Goal: Task Accomplishment & Management: Manage account settings

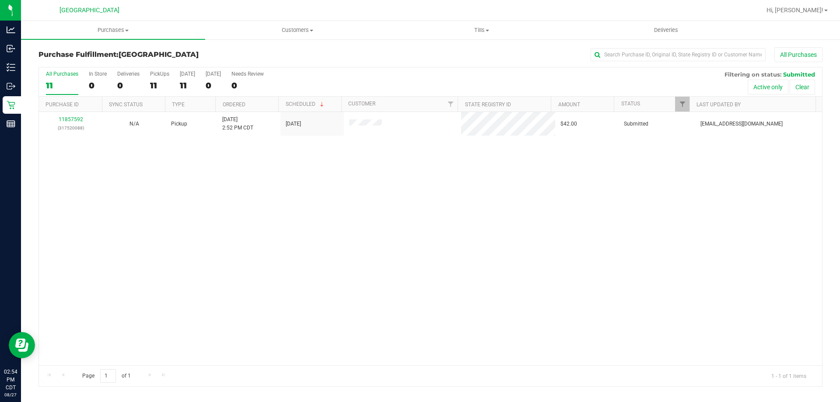
click at [275, 231] on div "11857592 (317520088) N/A Pickup 8/27/2025 2:52 PM CDT 8/27/2025 $42.00 Submitte…" at bounding box center [430, 238] width 783 height 253
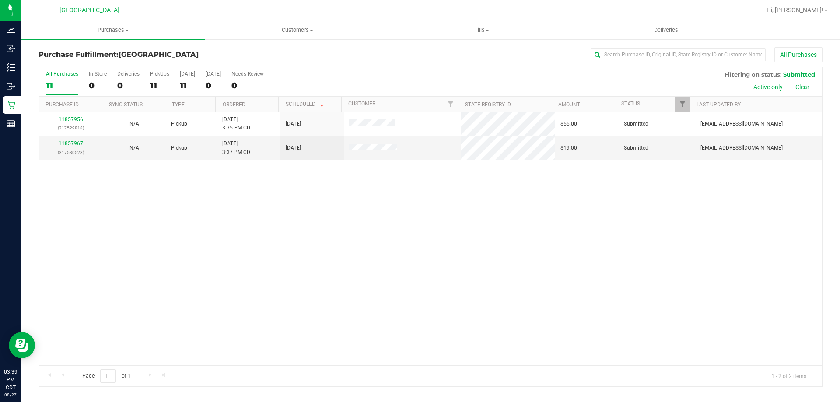
click at [210, 202] on div "11857956 (317529818) N/A Pickup 8/27/2025 3:35 PM CDT 8/27/2025 $56.00 Submitte…" at bounding box center [430, 238] width 783 height 253
click at [482, 33] on span "Tills" at bounding box center [481, 30] width 183 height 8
click at [474, 50] on li "Manage tills" at bounding box center [481, 53] width 184 height 11
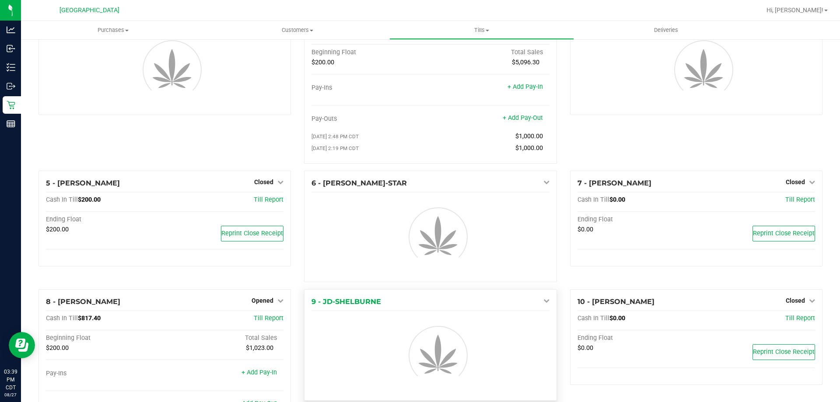
scroll to position [88, 0]
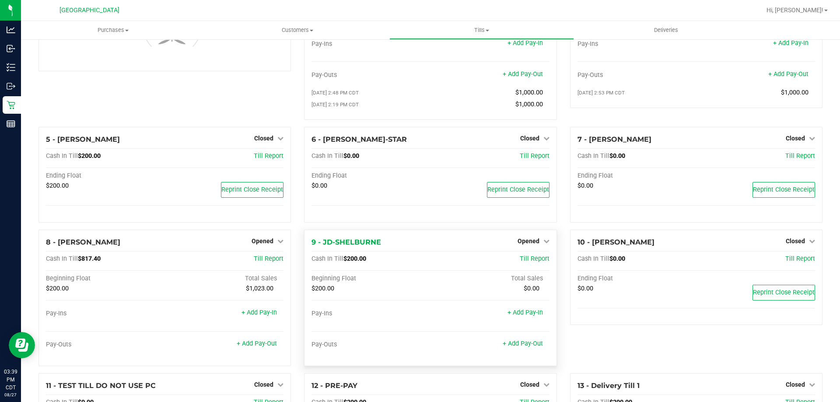
click at [533, 248] on div "9 - JD-SHELBURNE Opened Close Till" at bounding box center [431, 242] width 238 height 11
click at [531, 244] on span "Opened" at bounding box center [529, 241] width 22 height 7
click at [526, 262] on link "Close Till" at bounding box center [530, 259] width 24 height 7
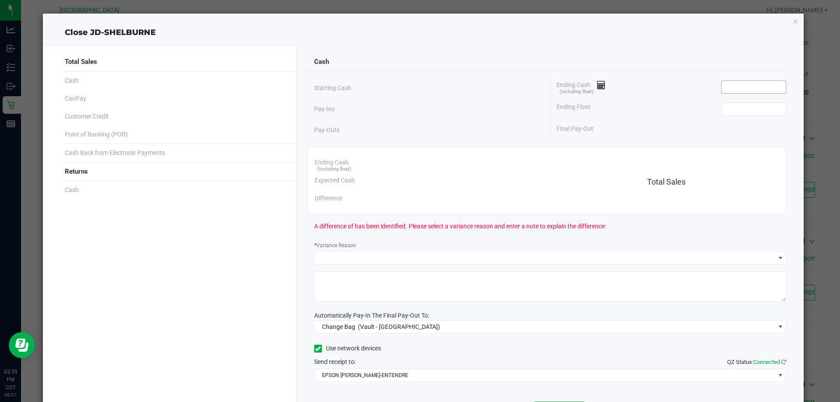
click at [737, 84] on input at bounding box center [754, 87] width 64 height 12
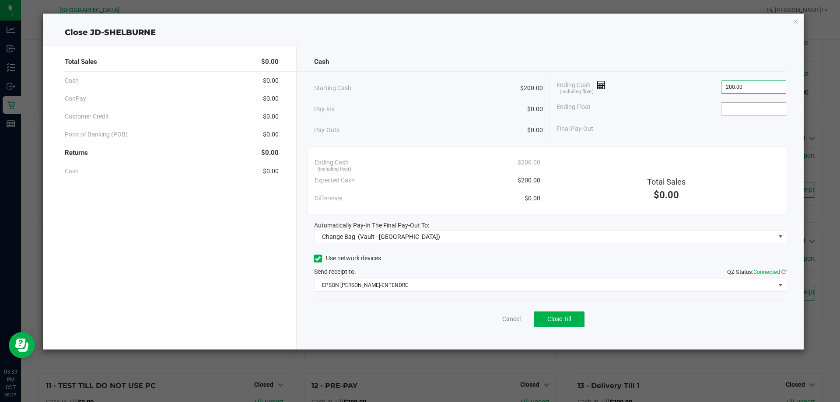
type input "$200.00"
click at [728, 112] on input at bounding box center [754, 109] width 64 height 12
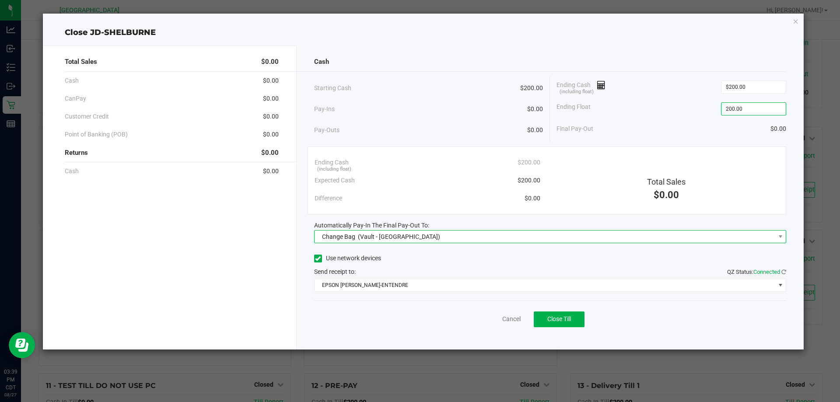
type input "$200.00"
click at [552, 237] on span "Change Bag (Vault - Panama City)" at bounding box center [545, 237] width 461 height 12
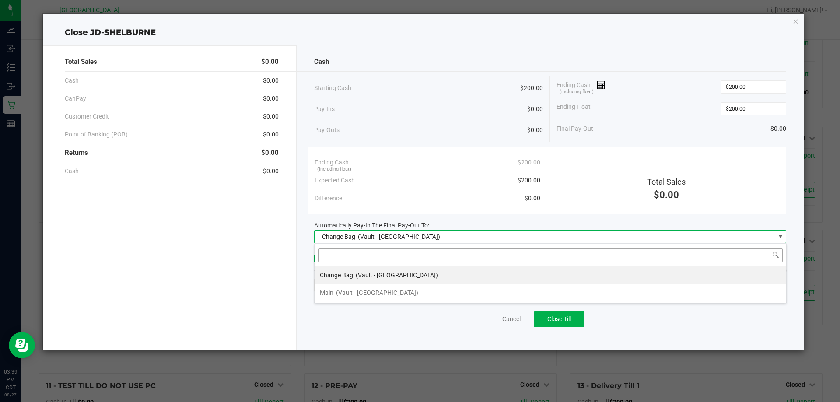
scroll to position [13, 472]
click at [480, 294] on li "Main (Vault - Panama City)" at bounding box center [551, 293] width 472 height 18
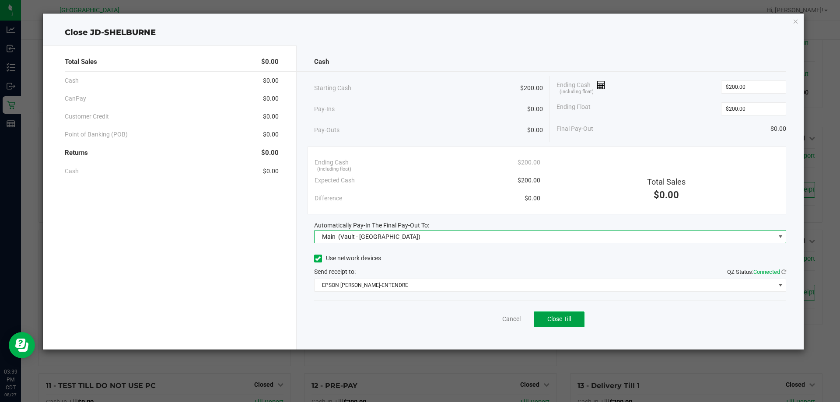
click at [550, 316] on span "Close Till" at bounding box center [559, 318] width 24 height 7
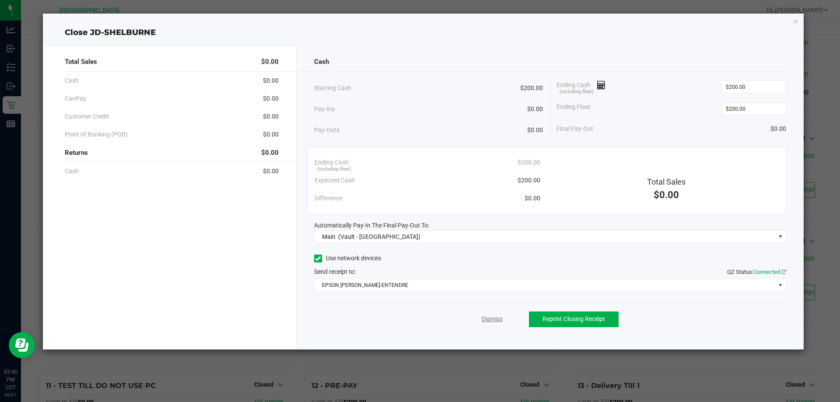
click at [484, 315] on link "Dismiss" at bounding box center [492, 319] width 21 height 9
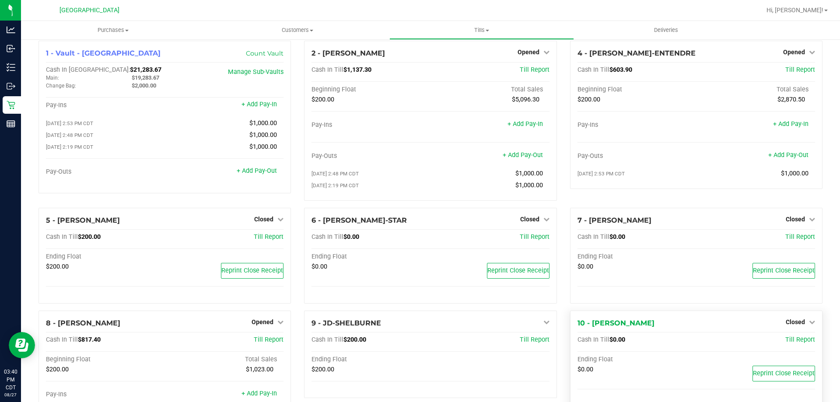
scroll to position [0, 0]
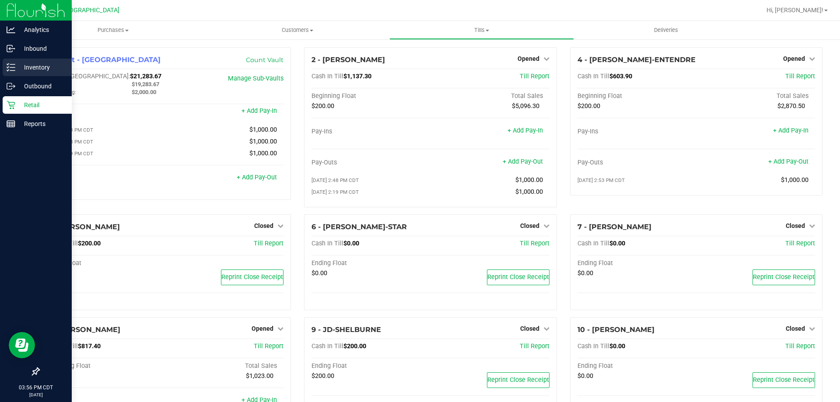
click at [13, 67] on line at bounding box center [12, 67] width 5 height 0
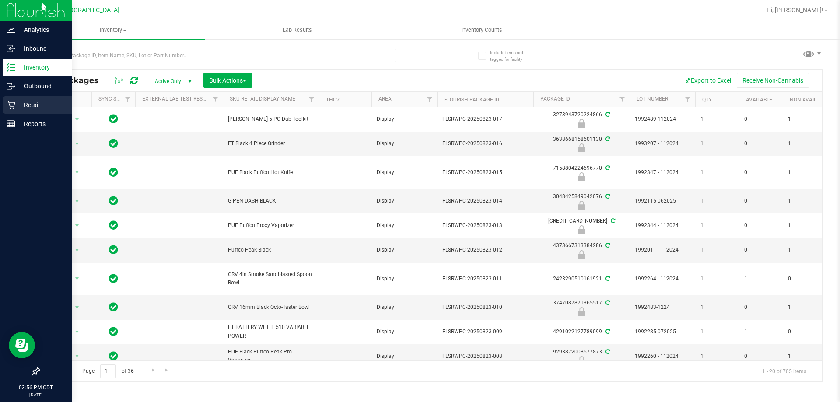
click at [17, 102] on p "Retail" at bounding box center [41, 105] width 53 height 11
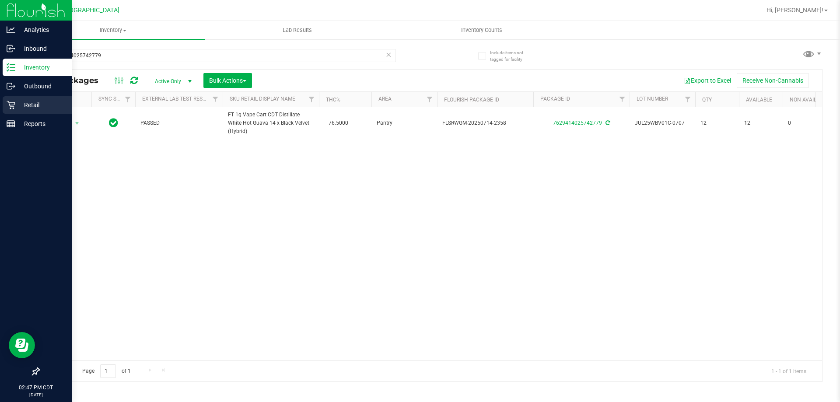
click at [21, 106] on p "Retail" at bounding box center [41, 105] width 53 height 11
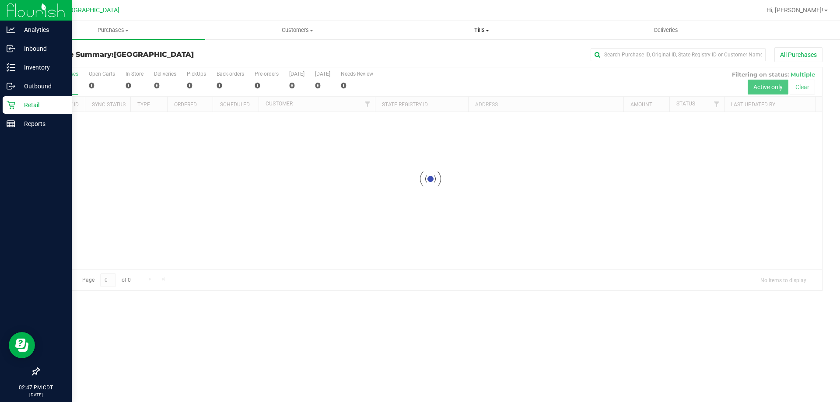
click at [482, 34] on span "Tills" at bounding box center [481, 30] width 183 height 8
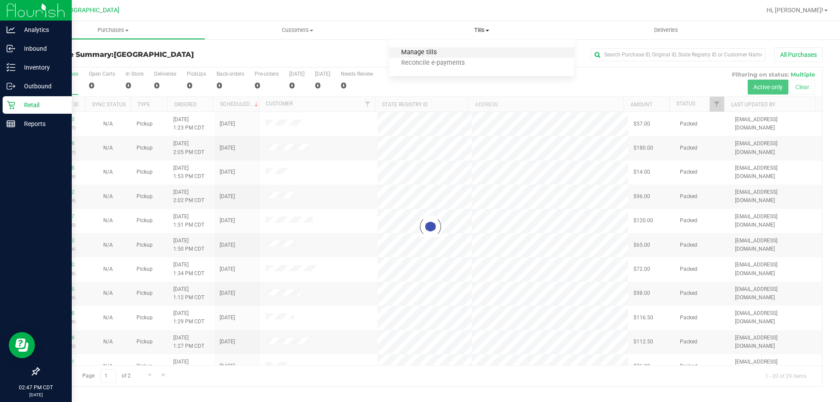
click at [432, 52] on span "Manage tills" at bounding box center [418, 52] width 59 height 7
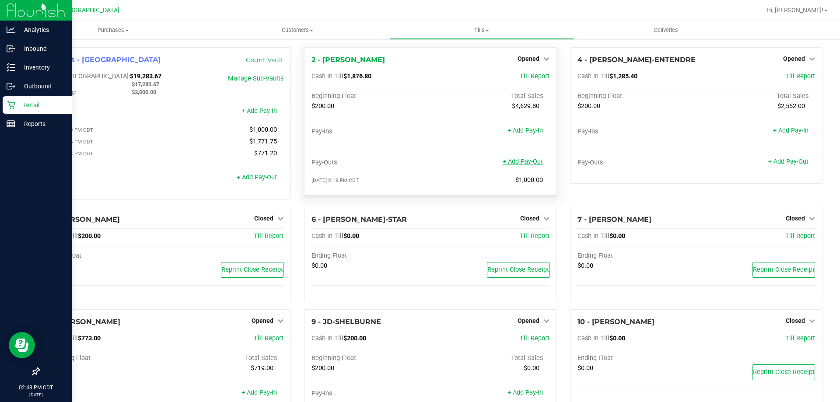
click at [528, 165] on link "+ Add Pay-Out" at bounding box center [523, 161] width 40 height 7
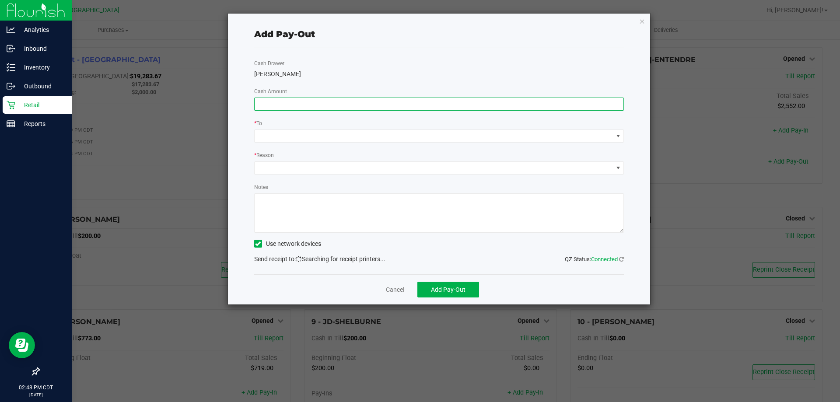
click at [353, 101] on input at bounding box center [439, 104] width 369 height 12
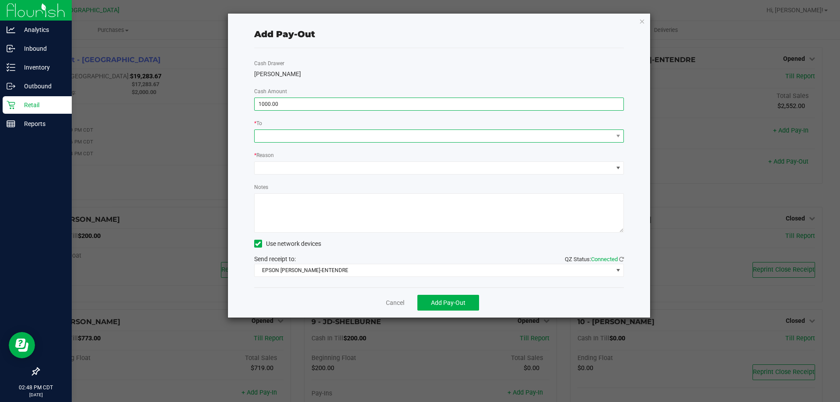
type input "$1,000.00"
click at [301, 138] on span at bounding box center [434, 136] width 358 height 12
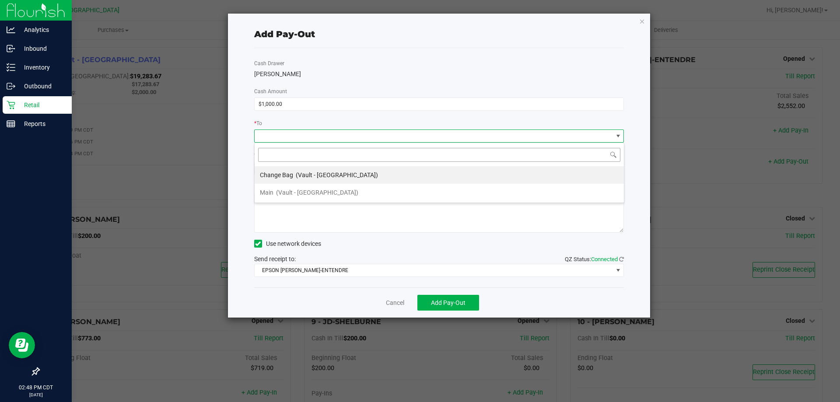
scroll to position [13, 370]
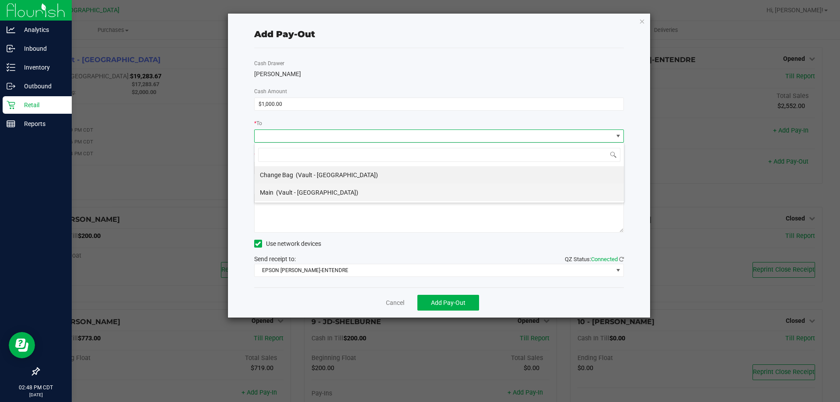
click at [286, 193] on span "(Vault - [GEOGRAPHIC_DATA])" at bounding box center [317, 192] width 82 height 7
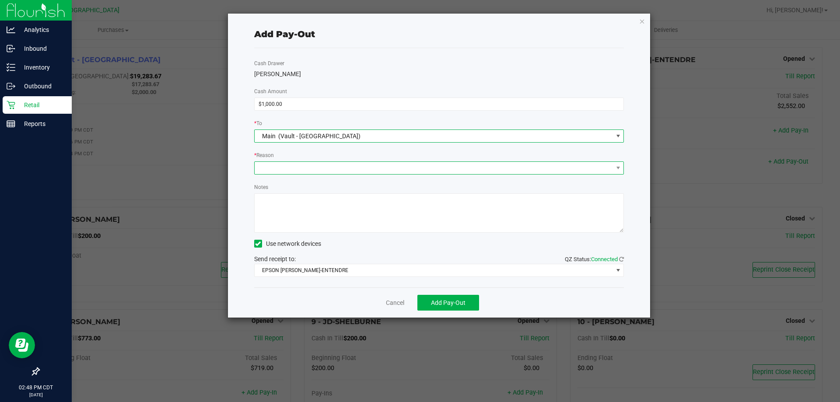
click at [286, 164] on span at bounding box center [434, 168] width 358 height 12
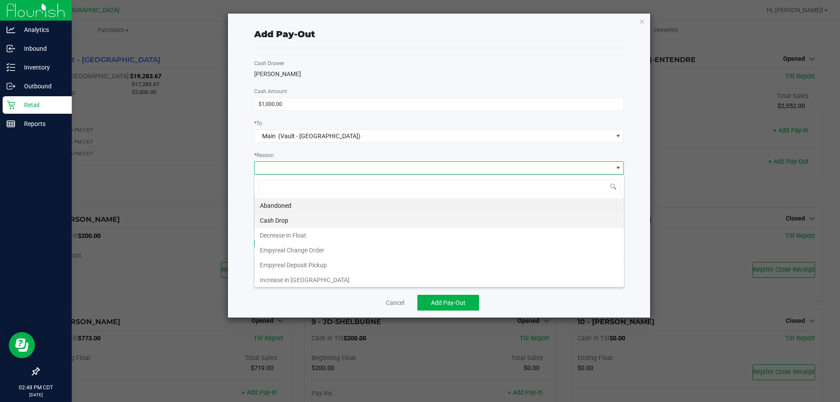
click at [283, 222] on li "Cash Drop" at bounding box center [439, 220] width 369 height 15
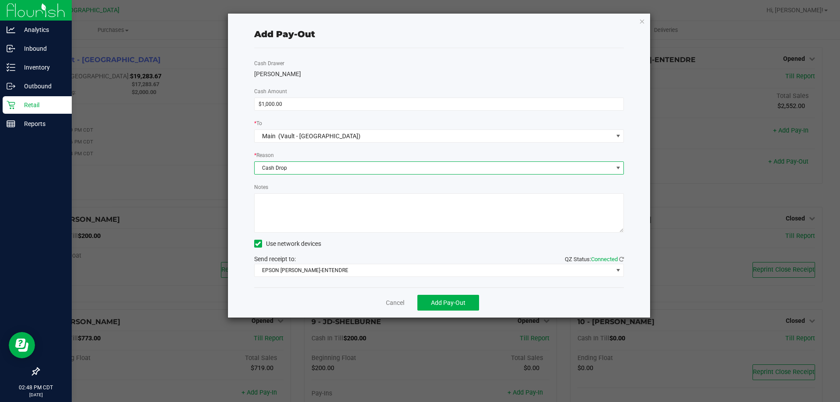
click at [283, 222] on textarea "Notes" at bounding box center [439, 212] width 370 height 39
type textarea "-KA"
click at [454, 307] on button "Add Pay-Out" at bounding box center [448, 303] width 62 height 16
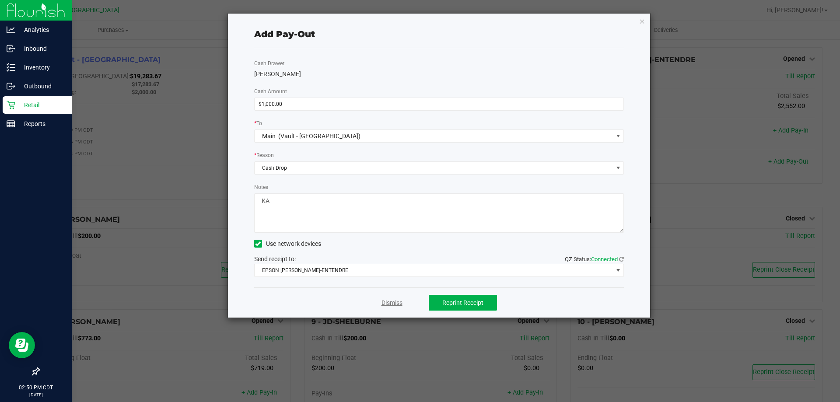
click at [393, 307] on link "Dismiss" at bounding box center [392, 302] width 21 height 9
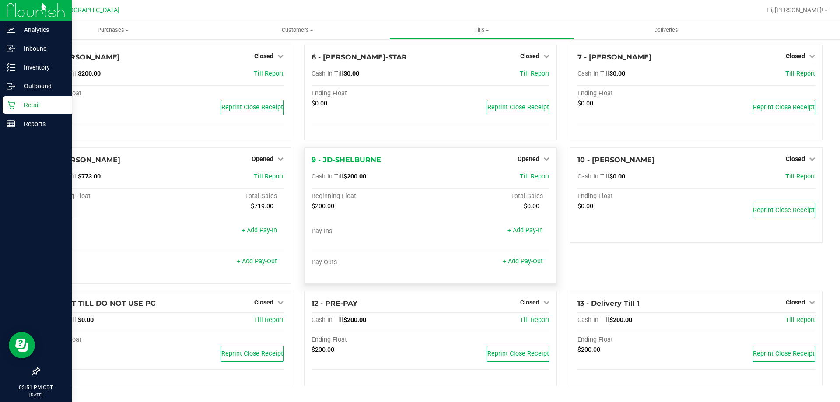
scroll to position [0, 0]
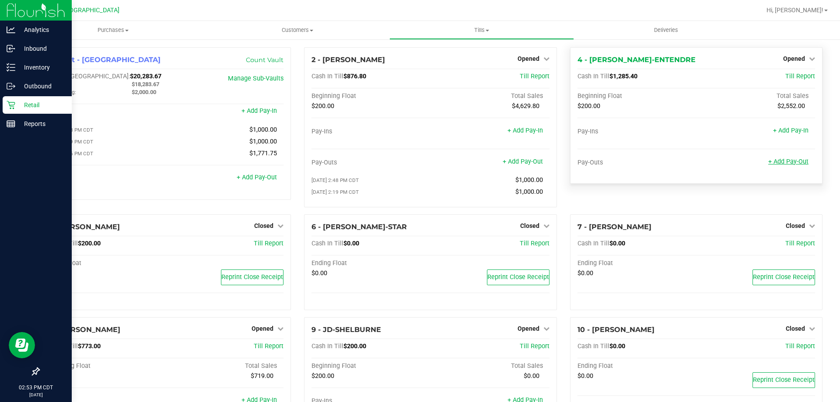
click at [788, 164] on link "+ Add Pay-Out" at bounding box center [788, 161] width 40 height 7
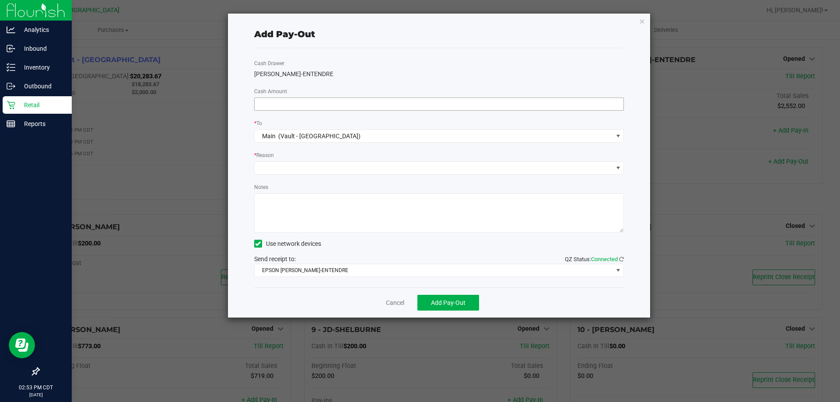
click at [442, 104] on input at bounding box center [439, 104] width 369 height 12
type input "$1,000.00"
click at [410, 163] on span at bounding box center [434, 168] width 358 height 12
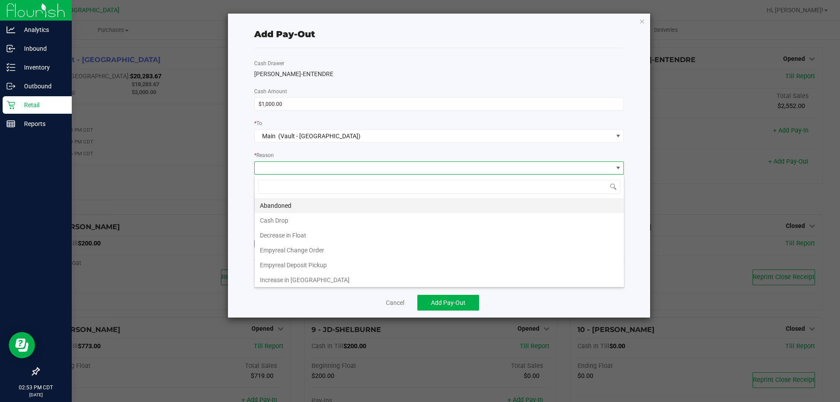
scroll to position [13, 370]
click at [373, 228] on li "Decrease in Float" at bounding box center [439, 235] width 369 height 15
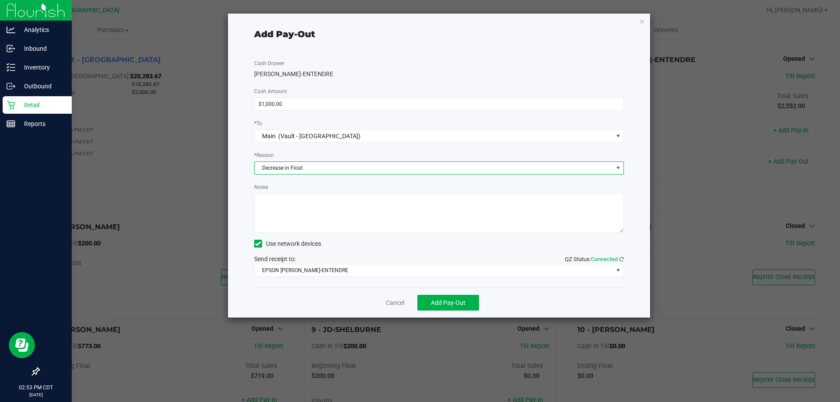
click at [353, 170] on span "Decrease in Float" at bounding box center [434, 168] width 358 height 12
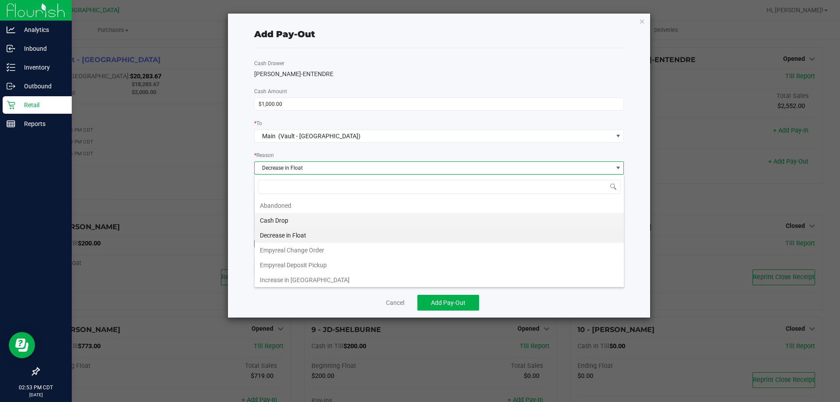
click at [340, 220] on li "Cash Drop" at bounding box center [439, 220] width 369 height 15
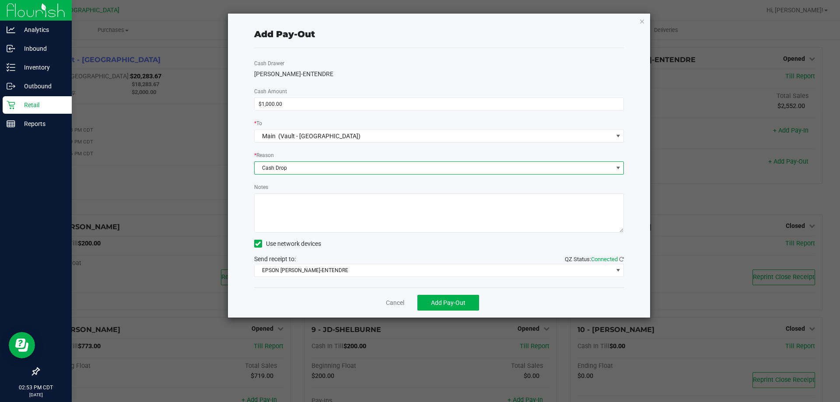
click at [340, 216] on textarea "Notes" at bounding box center [439, 212] width 370 height 39
type textarea "-KA"
click at [459, 300] on span "Add Pay-Out" at bounding box center [448, 302] width 35 height 7
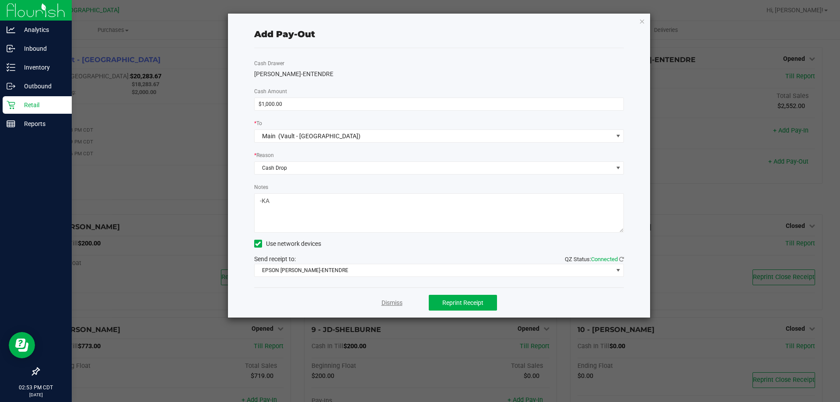
click at [396, 303] on link "Dismiss" at bounding box center [392, 302] width 21 height 9
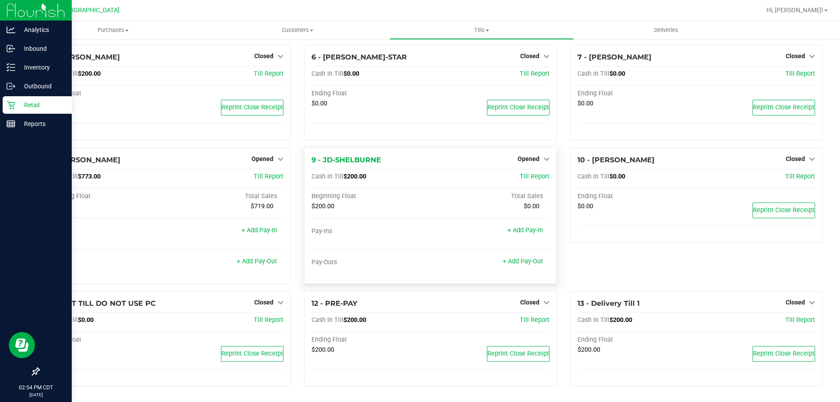
scroll to position [0, 0]
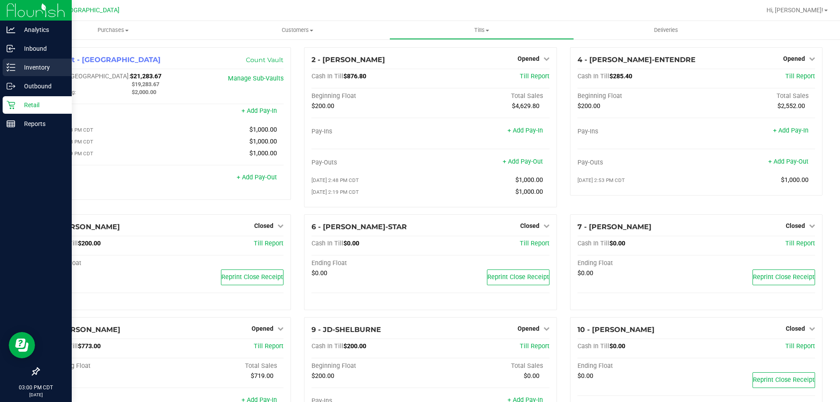
click at [14, 70] on icon at bounding box center [11, 67] width 9 height 9
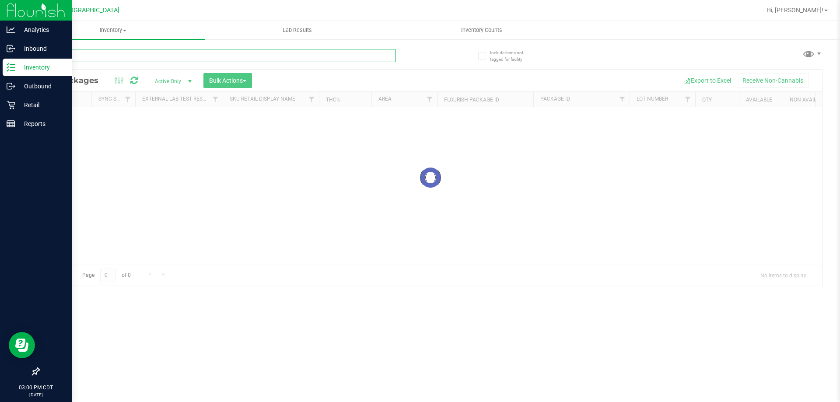
click at [153, 60] on input "text" at bounding box center [218, 55] width 358 height 13
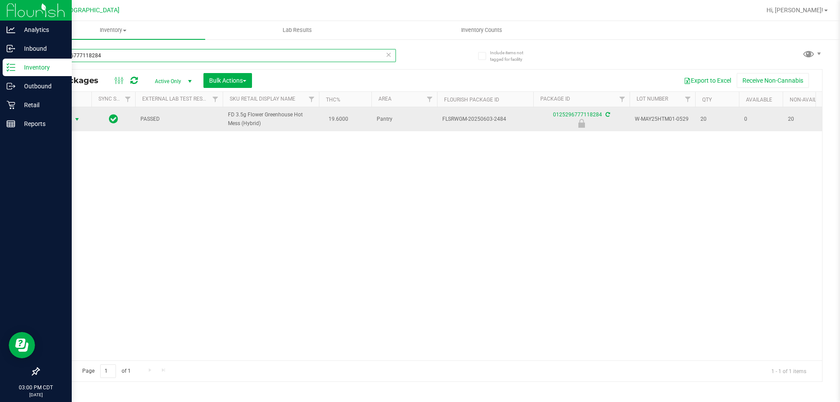
type input "0125296777118284"
click at [67, 118] on span "Action" at bounding box center [60, 119] width 24 height 12
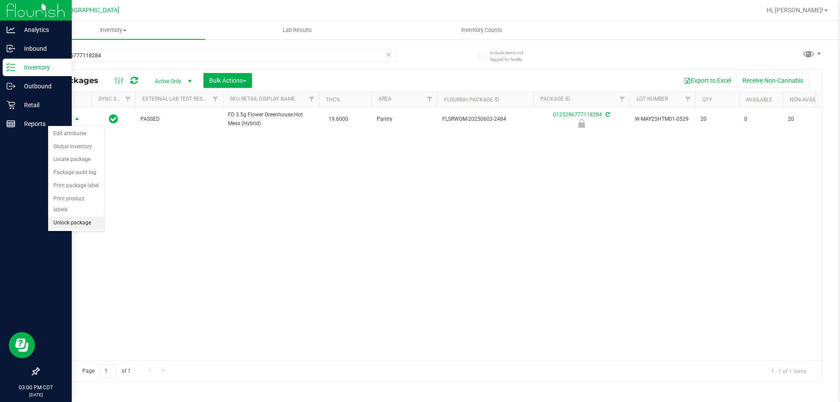
click at [87, 217] on li "Unlock package" at bounding box center [76, 223] width 56 height 13
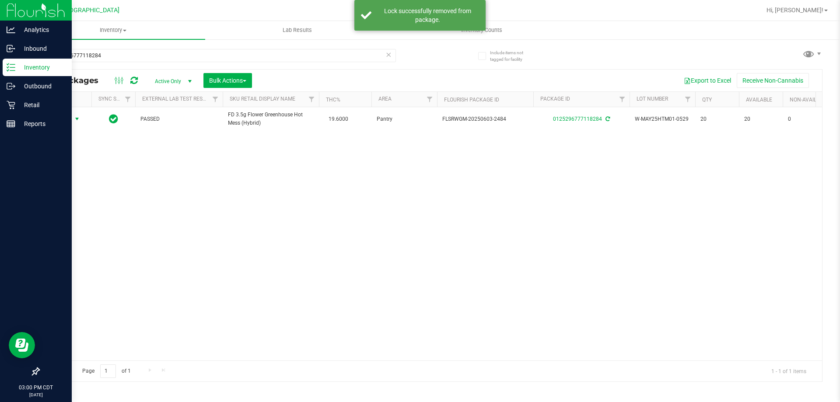
click at [60, 121] on span "Action" at bounding box center [60, 119] width 24 height 12
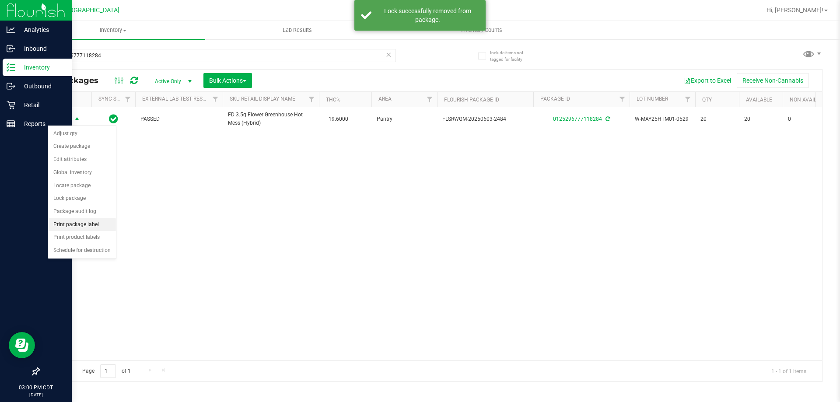
click at [90, 221] on li "Print package label" at bounding box center [82, 224] width 68 height 13
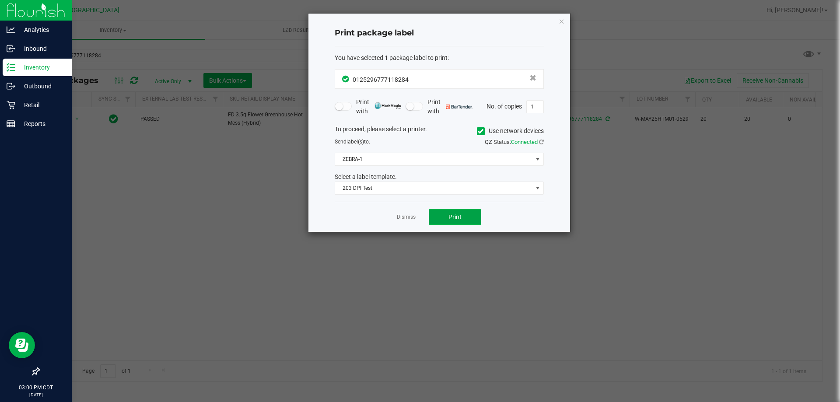
click at [458, 221] on button "Print" at bounding box center [455, 217] width 53 height 16
click at [407, 214] on link "Dismiss" at bounding box center [406, 217] width 19 height 7
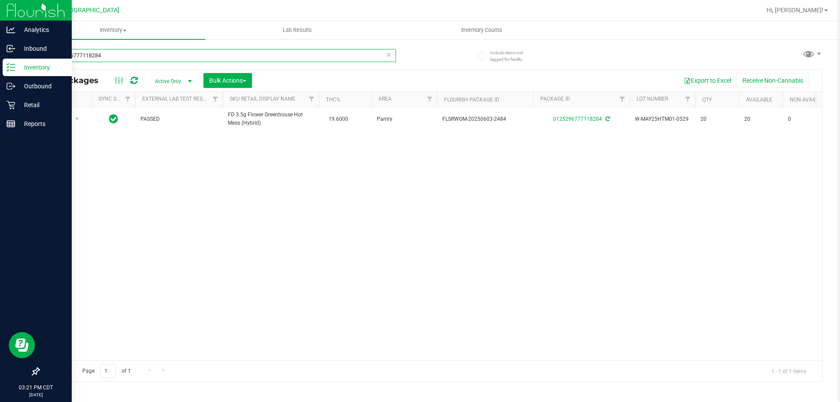
click at [392, 55] on input "0125296777118284" at bounding box center [218, 55] width 358 height 13
click at [388, 54] on icon at bounding box center [389, 54] width 6 height 11
click at [379, 50] on input "text" at bounding box center [218, 55] width 358 height 13
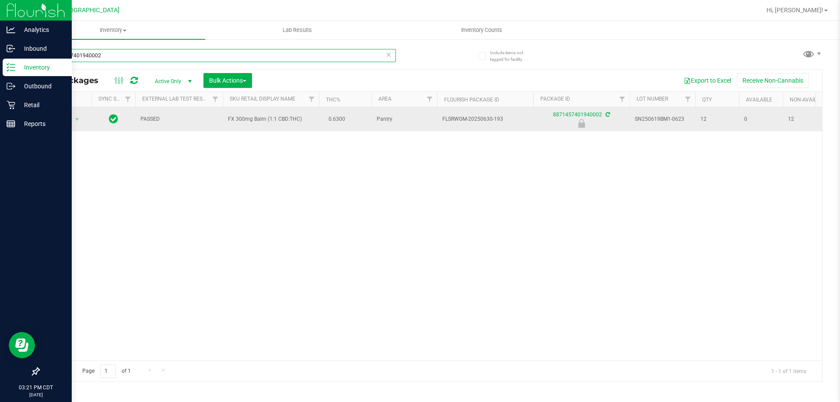
type input "8871457401940002"
click at [70, 126] on td "Action Action Edit attributes Global inventory Locate package Package audit log…" at bounding box center [65, 119] width 53 height 24
click at [68, 114] on span "Action" at bounding box center [60, 119] width 24 height 12
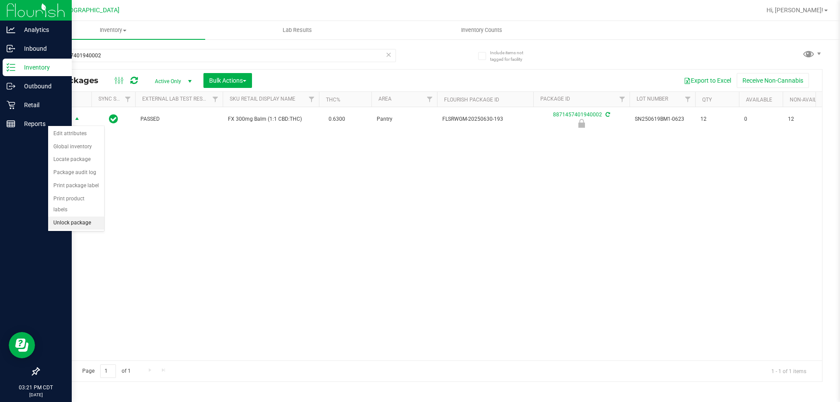
click at [70, 217] on li "Unlock package" at bounding box center [76, 223] width 56 height 13
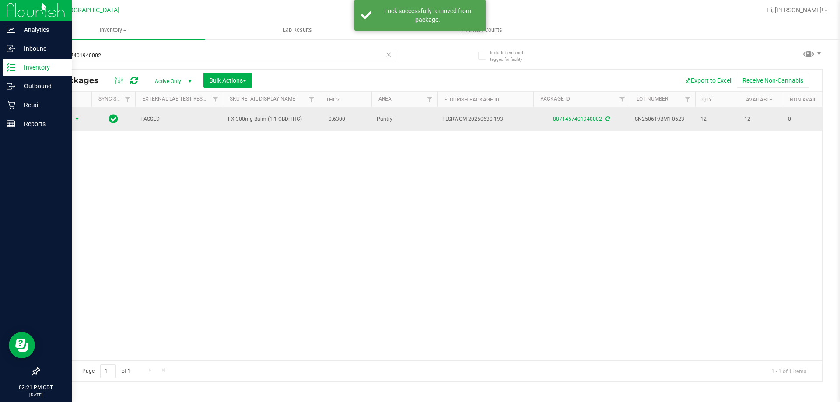
click at [56, 124] on span "Action" at bounding box center [60, 119] width 24 height 12
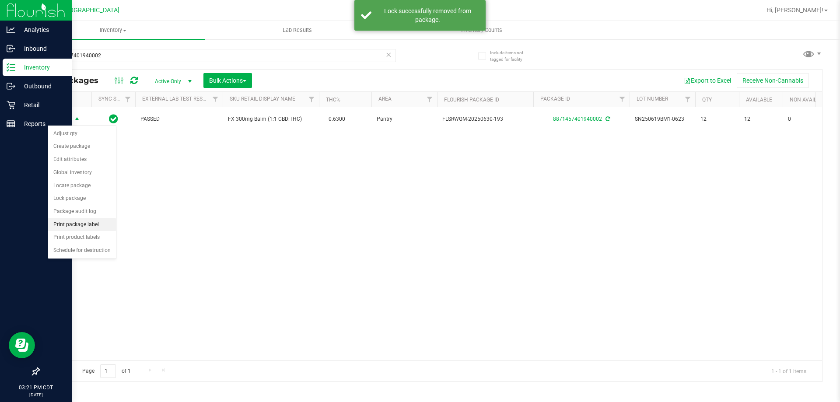
click at [87, 227] on li "Print package label" at bounding box center [82, 224] width 68 height 13
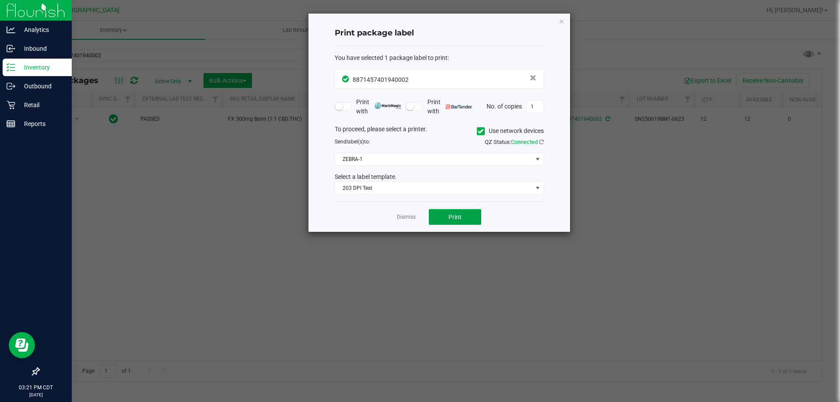
click at [448, 221] on button "Print" at bounding box center [455, 217] width 53 height 16
click at [413, 215] on link "Dismiss" at bounding box center [406, 217] width 19 height 7
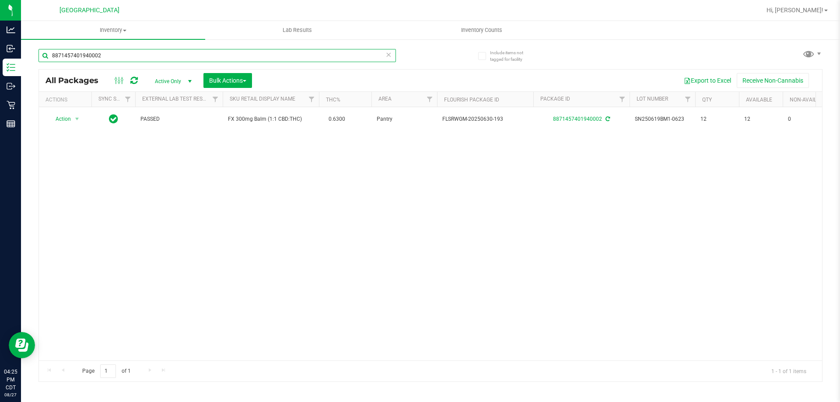
drag, startPoint x: 91, startPoint y: 58, endPoint x: 30, endPoint y: 16, distance: 74.0
click at [32, 39] on inventory "Inventory All packages All inventory Waste log Create inventory Lab Results Inv…" at bounding box center [430, 163] width 819 height 284
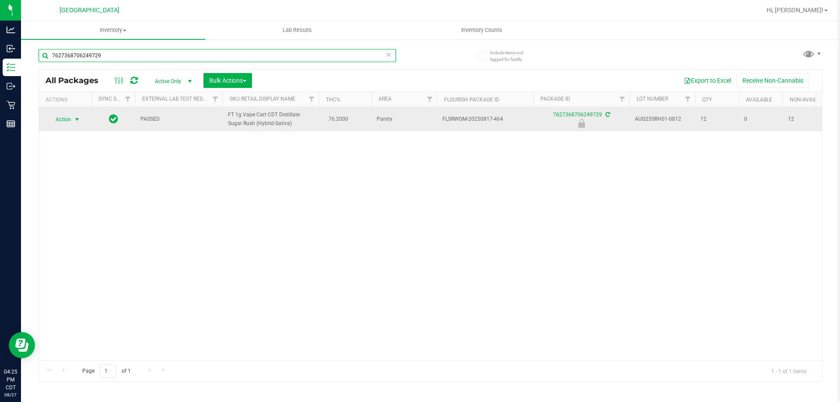
type input "7627368706249729"
click at [60, 119] on span "Action" at bounding box center [60, 119] width 24 height 12
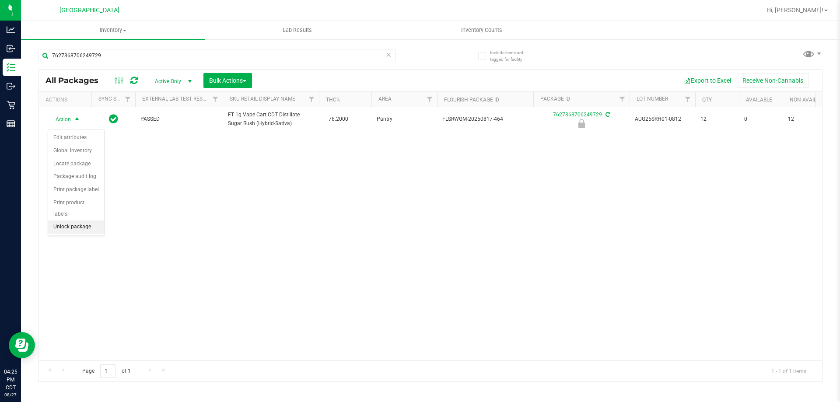
click at [76, 221] on li "Unlock package" at bounding box center [76, 227] width 56 height 13
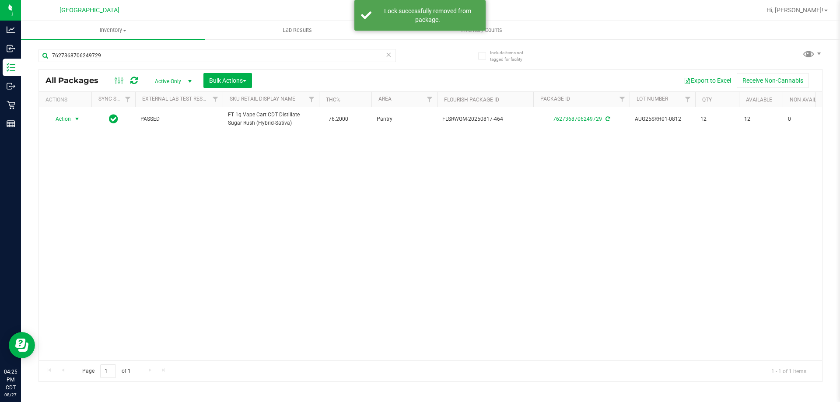
click at [61, 123] on span "Action" at bounding box center [60, 119] width 24 height 12
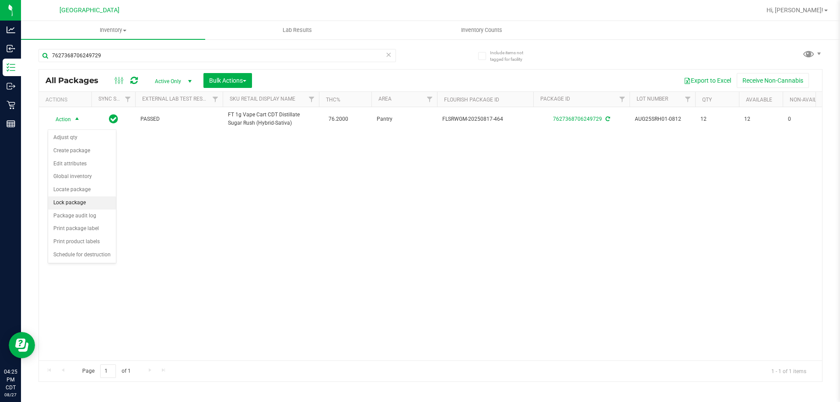
click at [83, 206] on li "Lock package" at bounding box center [82, 202] width 68 height 13
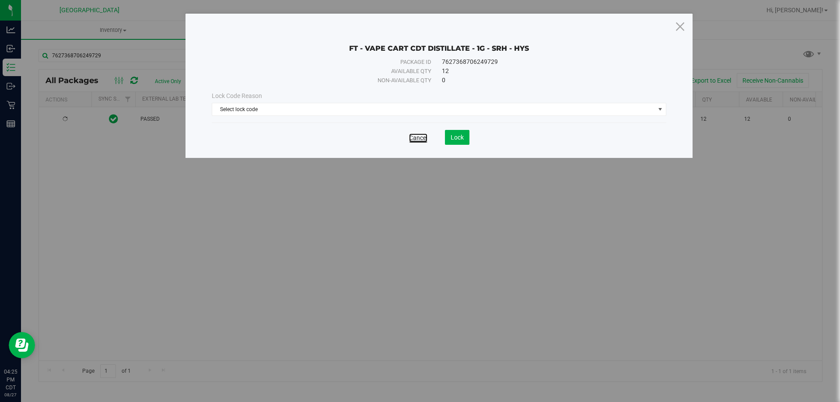
click at [422, 137] on link "Cancel" at bounding box center [418, 137] width 18 height 9
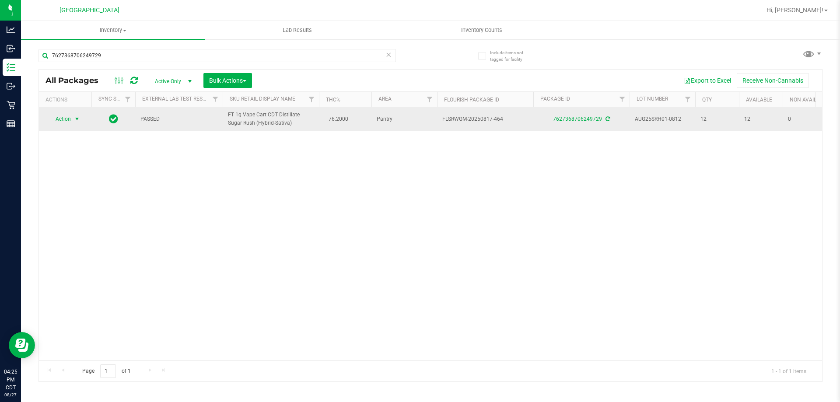
click at [71, 125] on span "Action" at bounding box center [60, 119] width 24 height 12
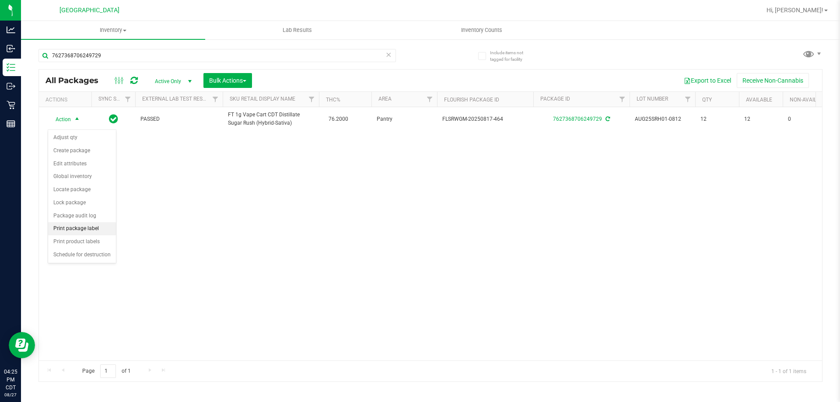
click at [76, 228] on li "Print package label" at bounding box center [82, 228] width 68 height 13
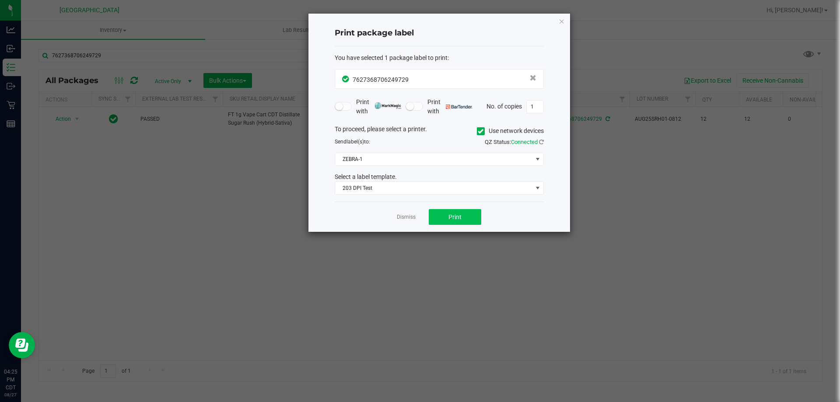
click at [474, 211] on div "Dismiss Print" at bounding box center [439, 217] width 209 height 30
click at [474, 213] on button "Print" at bounding box center [455, 217] width 53 height 16
click at [412, 219] on link "Dismiss" at bounding box center [406, 217] width 19 height 7
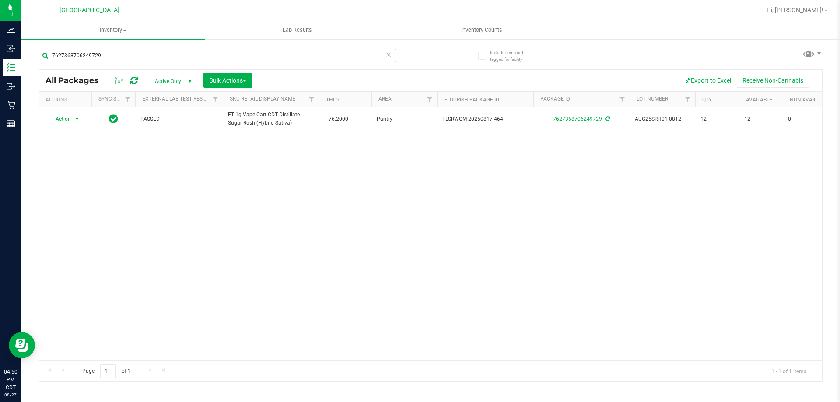
click at [392, 55] on input "7627368706249729" at bounding box center [218, 55] width 358 height 13
click at [391, 53] on div "7627368706249729" at bounding box center [218, 55] width 358 height 13
click at [389, 54] on icon at bounding box center [389, 54] width 6 height 11
click at [375, 54] on input "text" at bounding box center [218, 55] width 358 height 13
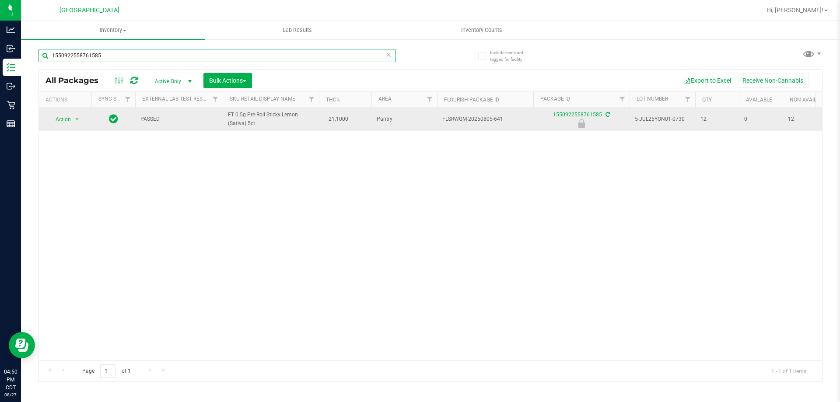
type input "1550922558761585"
click at [62, 115] on span "Action" at bounding box center [60, 119] width 24 height 12
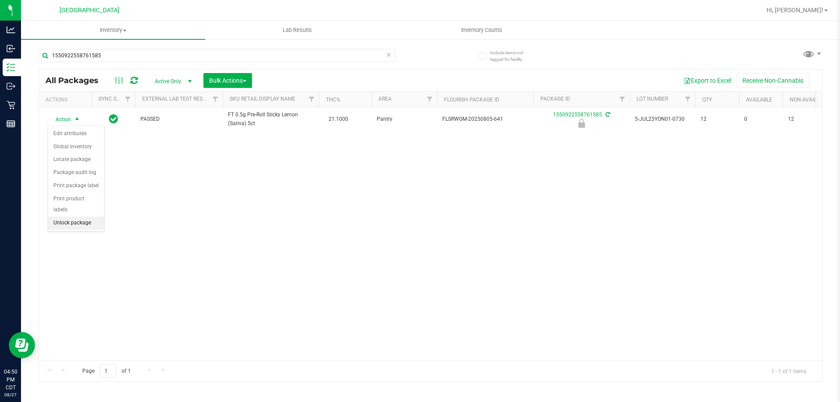
click at [83, 217] on li "Unlock package" at bounding box center [76, 223] width 56 height 13
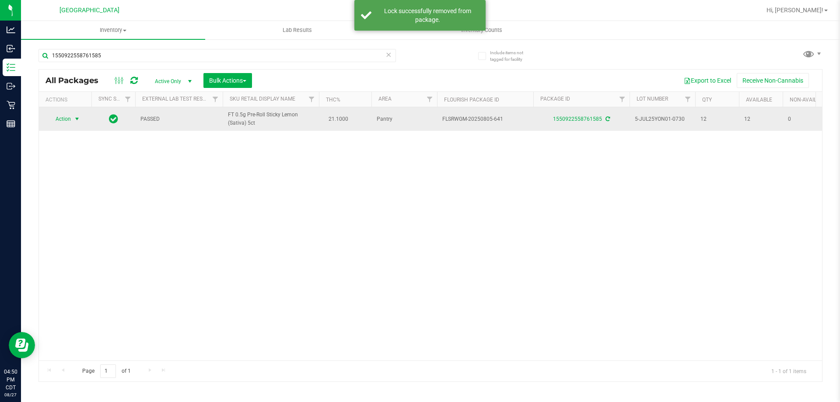
click at [65, 122] on span "Action" at bounding box center [60, 119] width 24 height 12
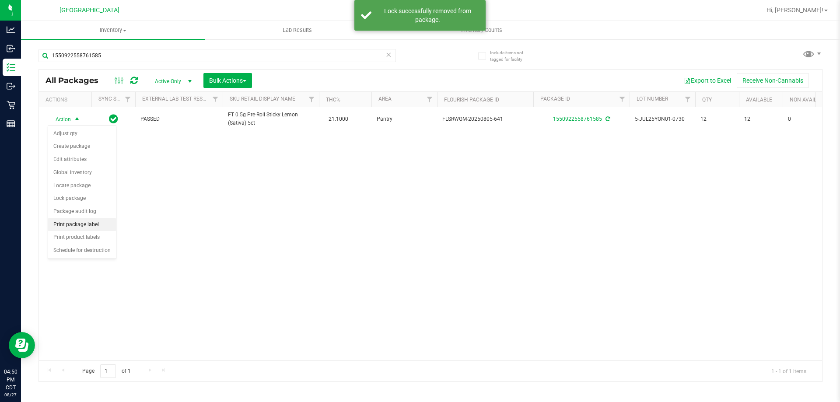
click at [83, 223] on li "Print package label" at bounding box center [82, 224] width 68 height 13
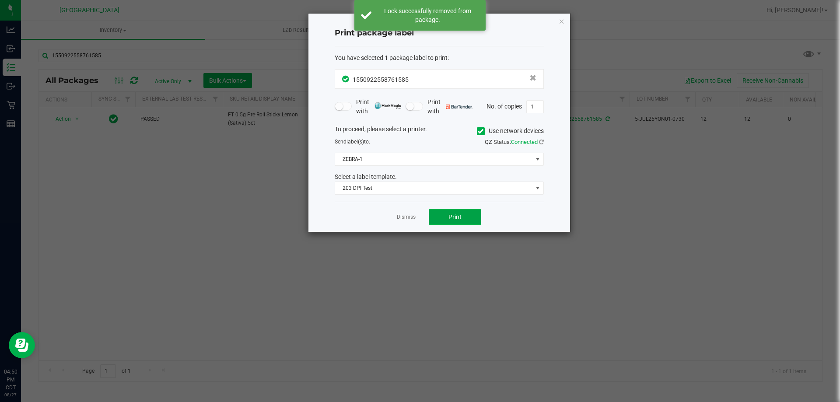
click at [466, 213] on button "Print" at bounding box center [455, 217] width 53 height 16
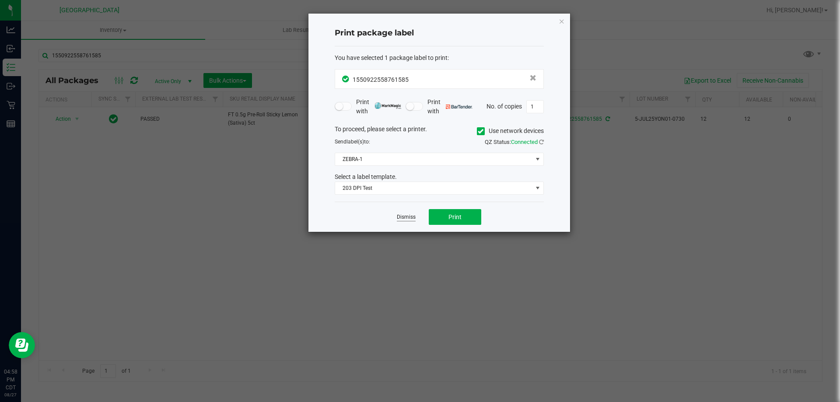
drag, startPoint x: 410, startPoint y: 224, endPoint x: 409, endPoint y: 216, distance: 8.3
click at [410, 224] on div "Dismiss Print" at bounding box center [439, 217] width 209 height 30
click at [409, 215] on link "Dismiss" at bounding box center [406, 217] width 19 height 7
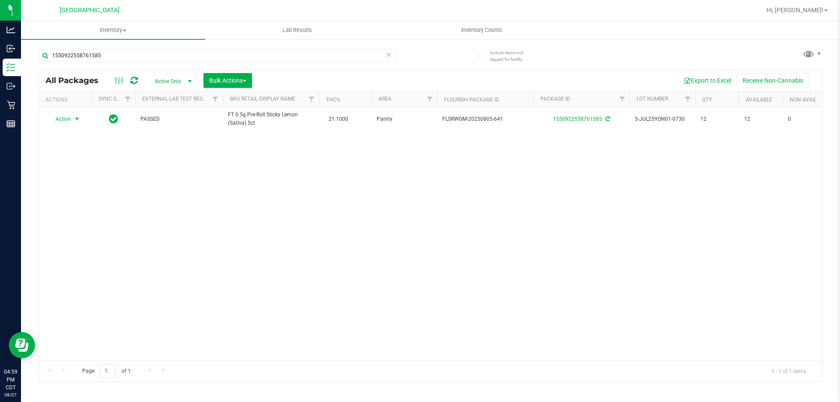
click at [390, 57] on icon at bounding box center [389, 54] width 6 height 11
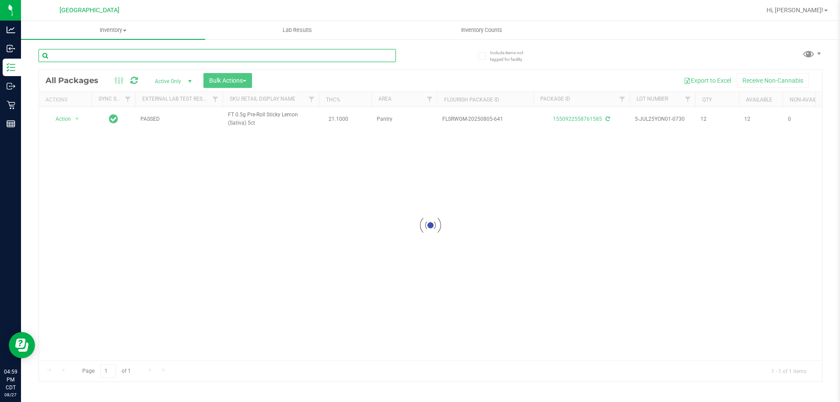
click at [344, 53] on input "text" at bounding box center [218, 55] width 358 height 13
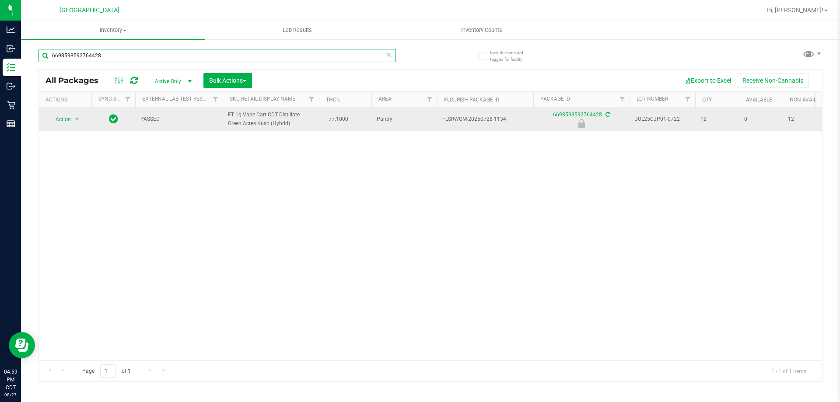
type input "6698598592764428"
click at [55, 117] on span "Action" at bounding box center [60, 119] width 24 height 12
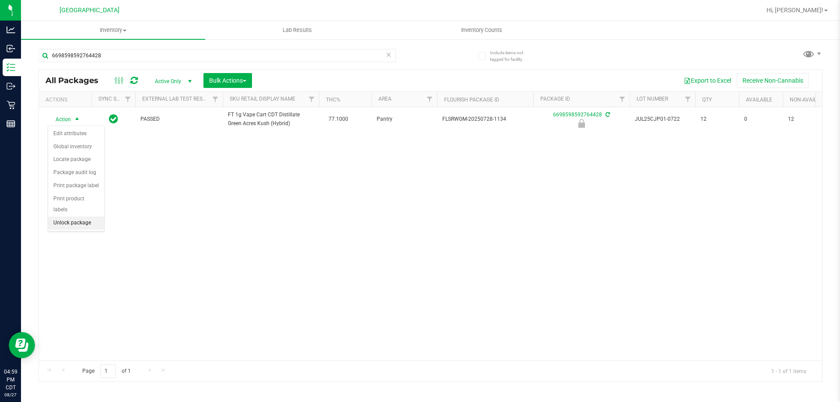
click at [63, 217] on li "Unlock package" at bounding box center [76, 223] width 56 height 13
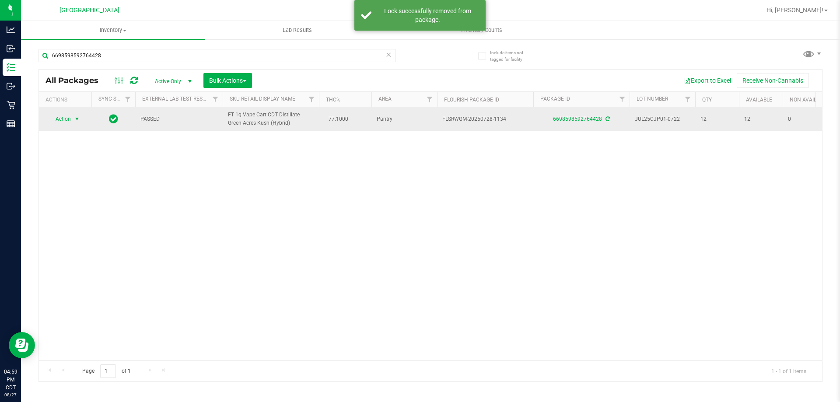
click at [65, 119] on span "Action" at bounding box center [60, 119] width 24 height 12
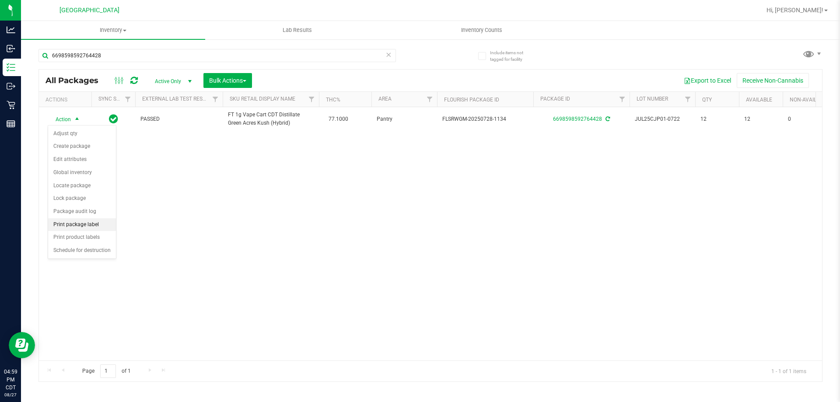
click at [79, 229] on li "Print package label" at bounding box center [82, 224] width 68 height 13
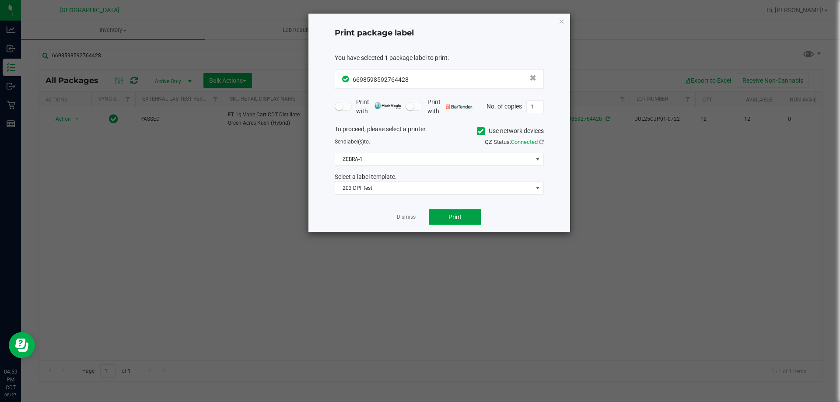
click at [447, 215] on button "Print" at bounding box center [455, 217] width 53 height 16
click at [408, 215] on link "Dismiss" at bounding box center [406, 217] width 19 height 7
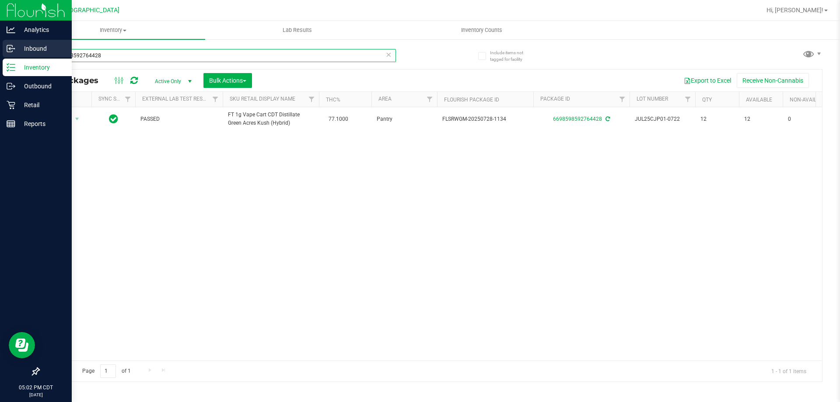
drag, startPoint x: 115, startPoint y: 53, endPoint x: 21, endPoint y: 49, distance: 94.1
click at [21, 49] on div "Analytics Inbound Inventory Outbound Retail Reports 05:02 PM CDT 08/27/2025 08/…" at bounding box center [420, 201] width 840 height 402
type input "abz"
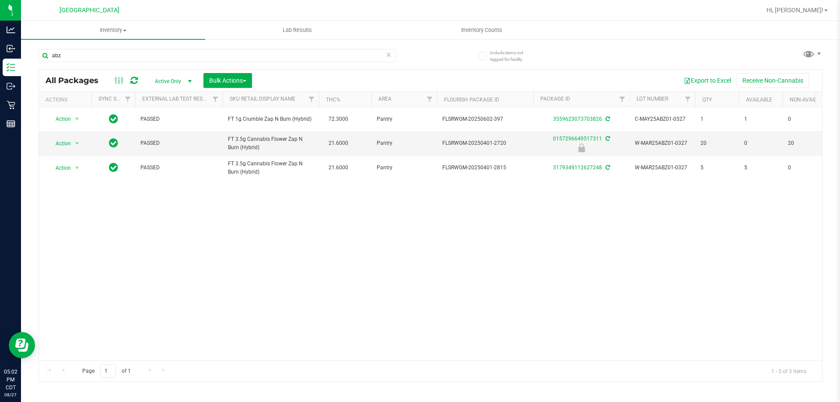
click at [389, 53] on icon at bounding box center [389, 54] width 6 height 11
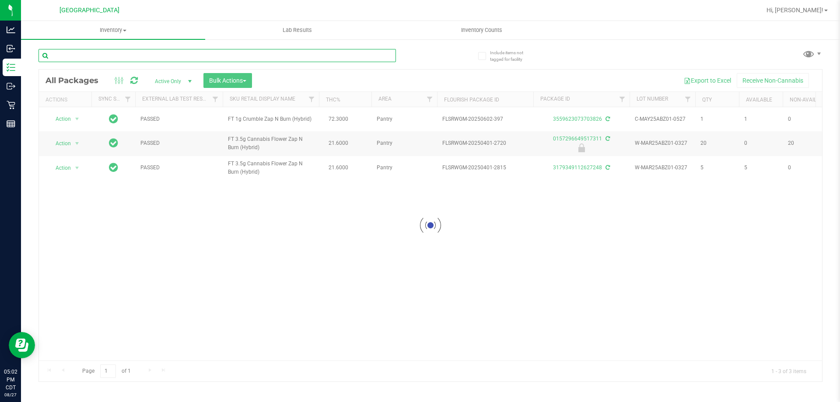
click at [209, 56] on input "text" at bounding box center [218, 55] width 358 height 13
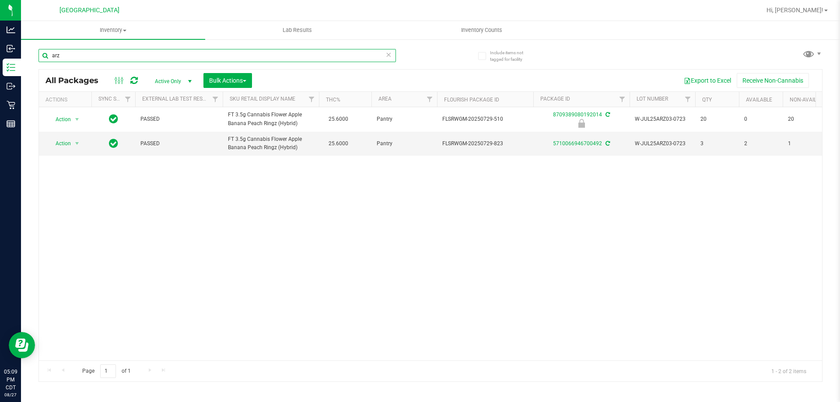
click at [74, 56] on input "arz" at bounding box center [218, 55] width 358 height 13
type input "a"
type input "bct"
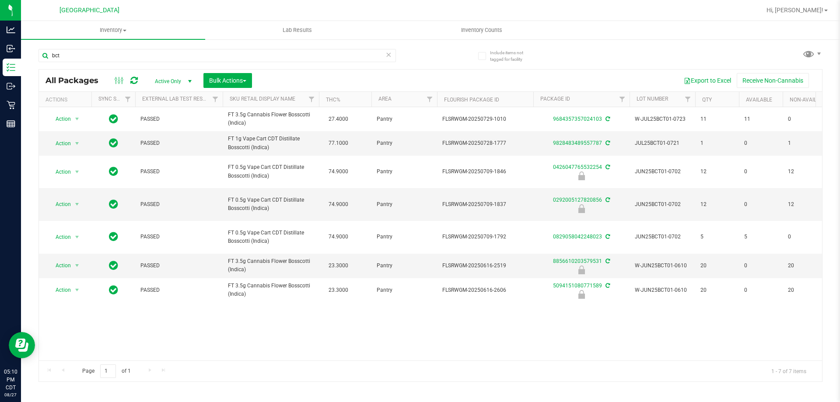
click at [389, 55] on icon at bounding box center [389, 54] width 6 height 11
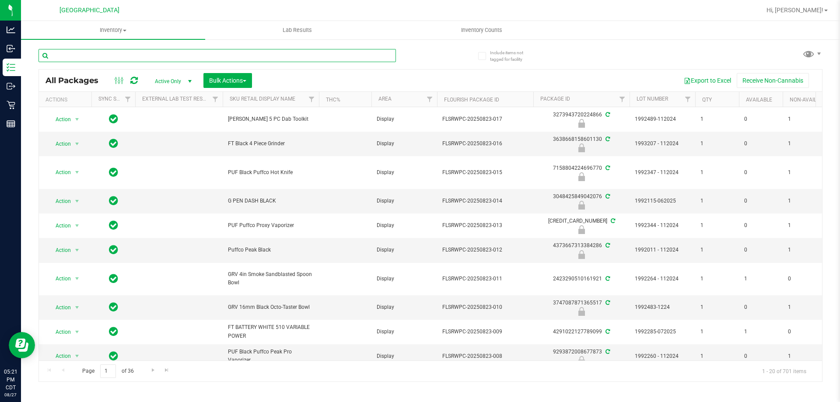
click at [129, 57] on input "text" at bounding box center [218, 55] width 358 height 13
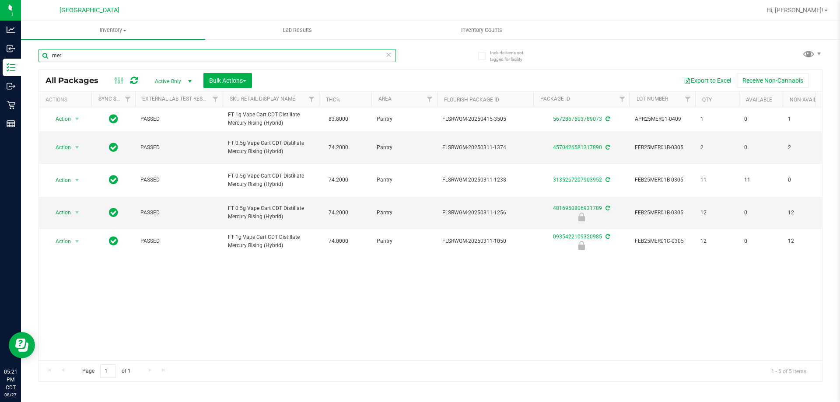
type input "mer"
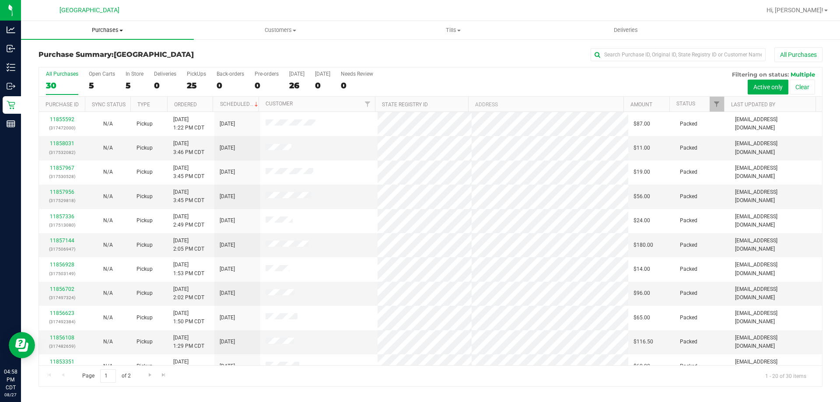
drag, startPoint x: 116, startPoint y: 31, endPoint x: 105, endPoint y: 58, distance: 29.3
click at [116, 31] on span "Purchases" at bounding box center [107, 30] width 173 height 8
click at [102, 66] on li "Fulfillment" at bounding box center [107, 63] width 173 height 11
